Goal: Use online tool/utility: Utilize a website feature to perform a specific function

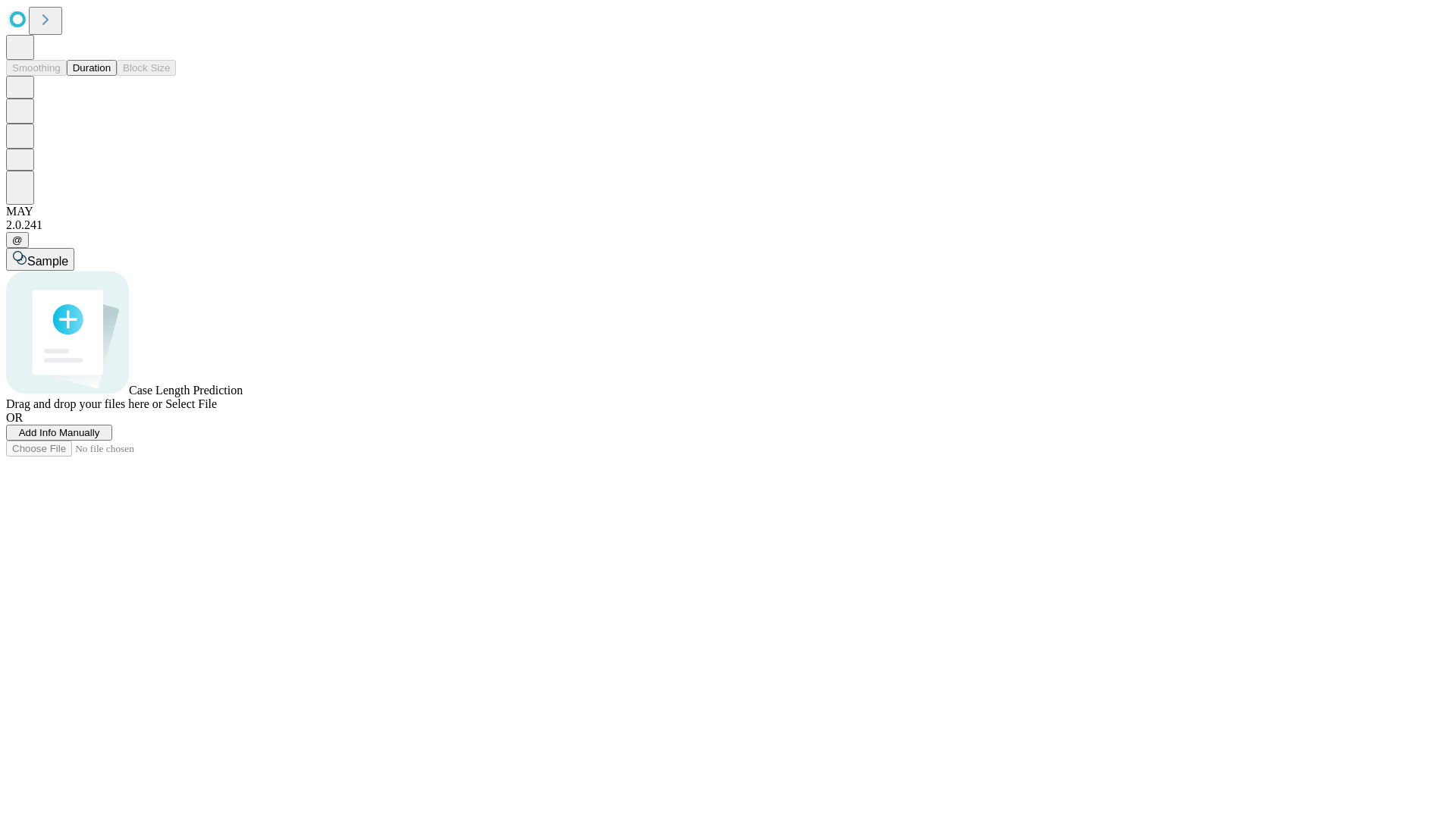
click at [111, 76] on button "Duration" at bounding box center [91, 68] width 50 height 16
click at [217, 410] on span "Select File" at bounding box center [191, 403] width 51 height 13
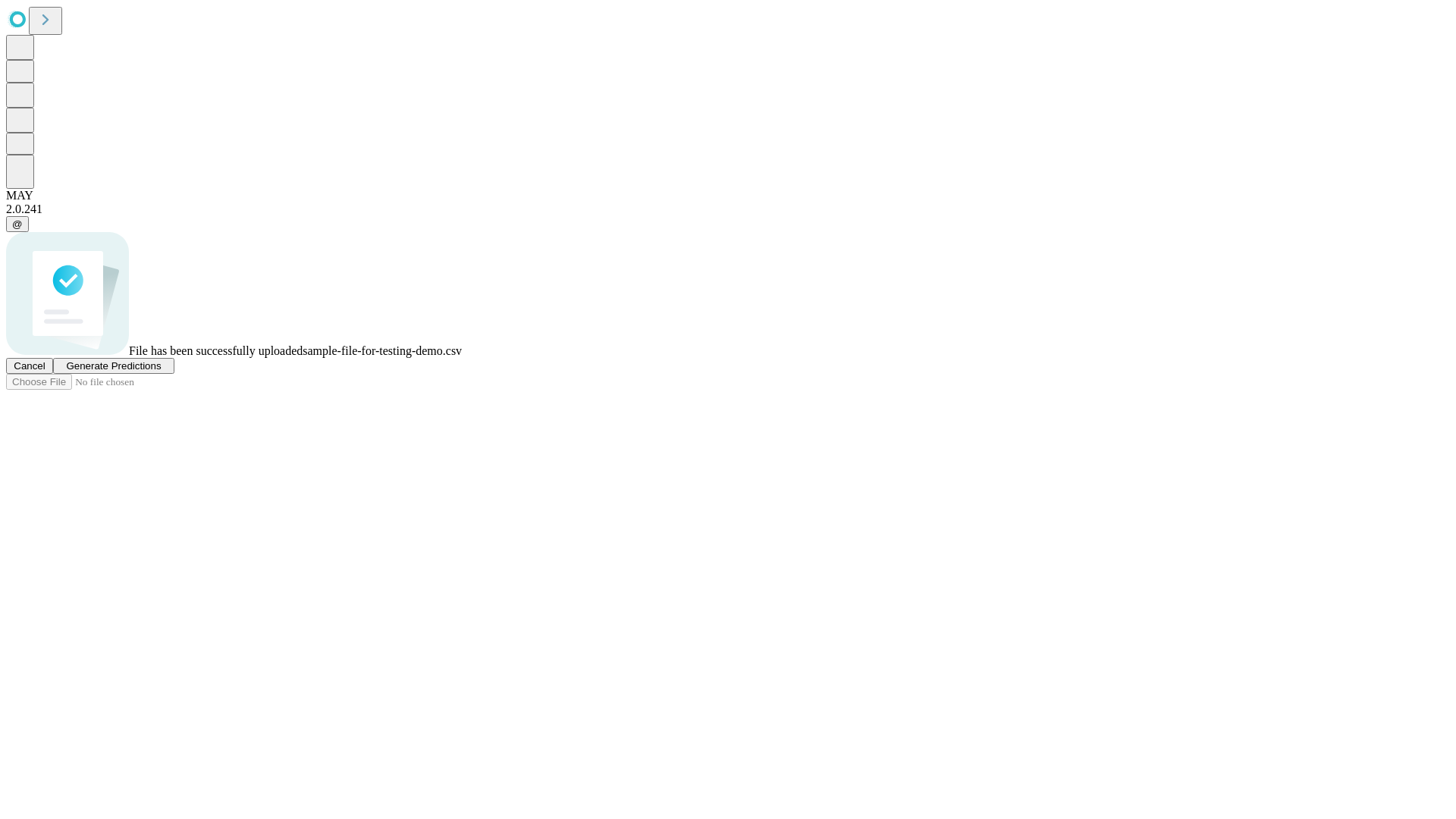
click at [161, 372] on span "Generate Predictions" at bounding box center [113, 366] width 95 height 11
